Goal: Ask a question

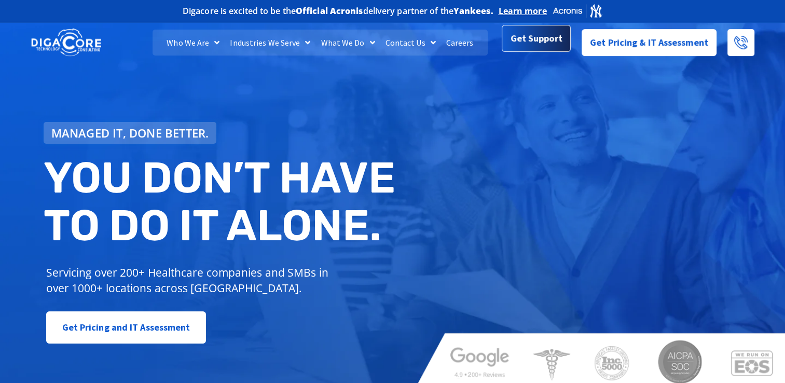
click at [523, 38] on span "Get Support" at bounding box center [537, 38] width 52 height 21
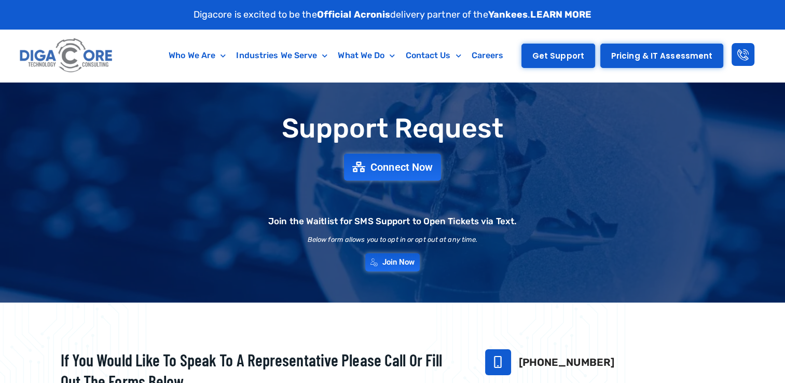
click at [571, 53] on span "Get Support" at bounding box center [559, 56] width 52 height 8
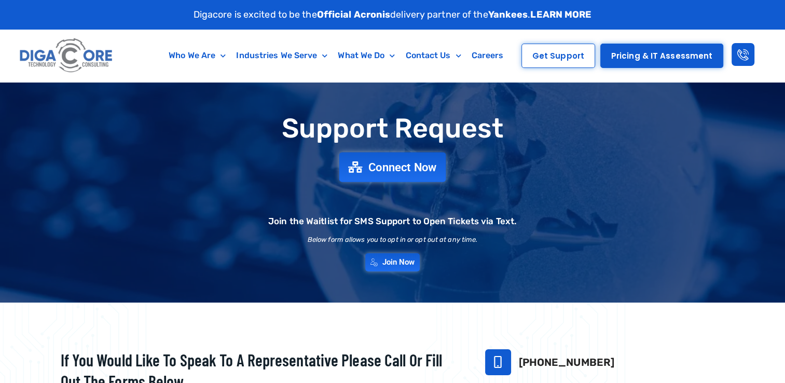
click at [421, 153] on link "Connect Now" at bounding box center [392, 167] width 107 height 30
